Goal: Task Accomplishment & Management: Use online tool/utility

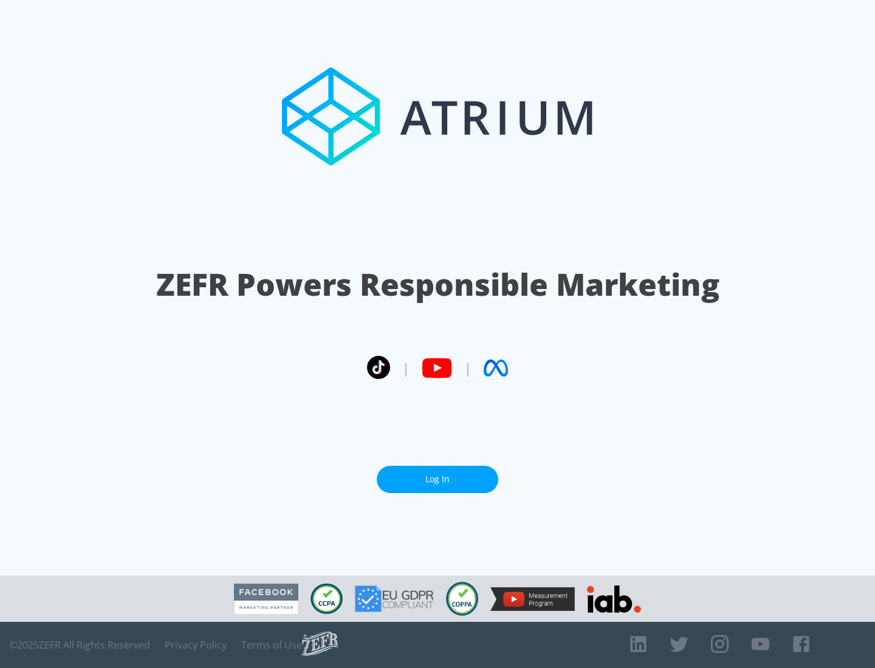
click at [437, 479] on link "Log In" at bounding box center [437, 479] width 121 height 27
